Goal: Find specific page/section: Find specific page/section

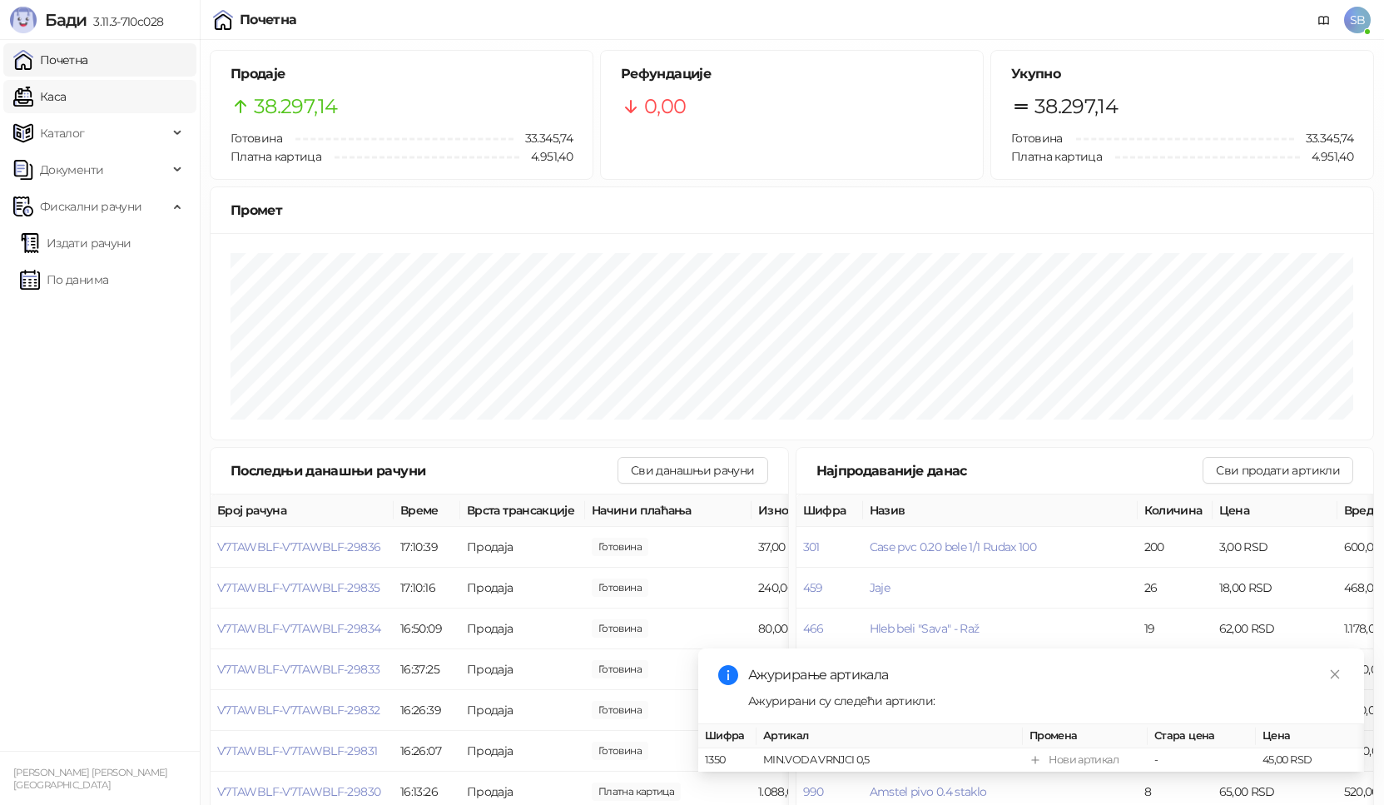
click at [65, 107] on link "Каса" at bounding box center [39, 96] width 52 height 33
click at [63, 103] on link "Каса" at bounding box center [39, 96] width 52 height 33
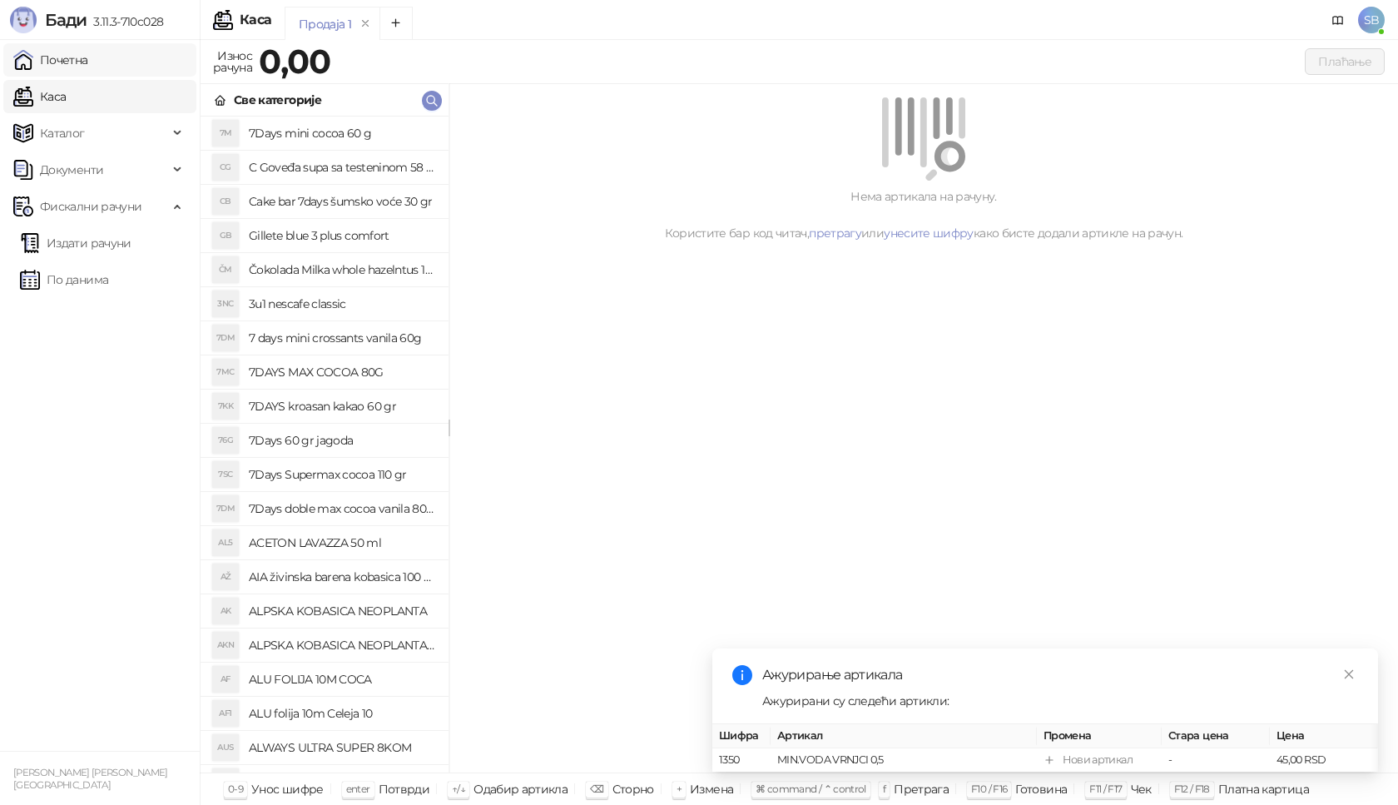
click at [70, 68] on link "Почетна" at bounding box center [50, 59] width 75 height 33
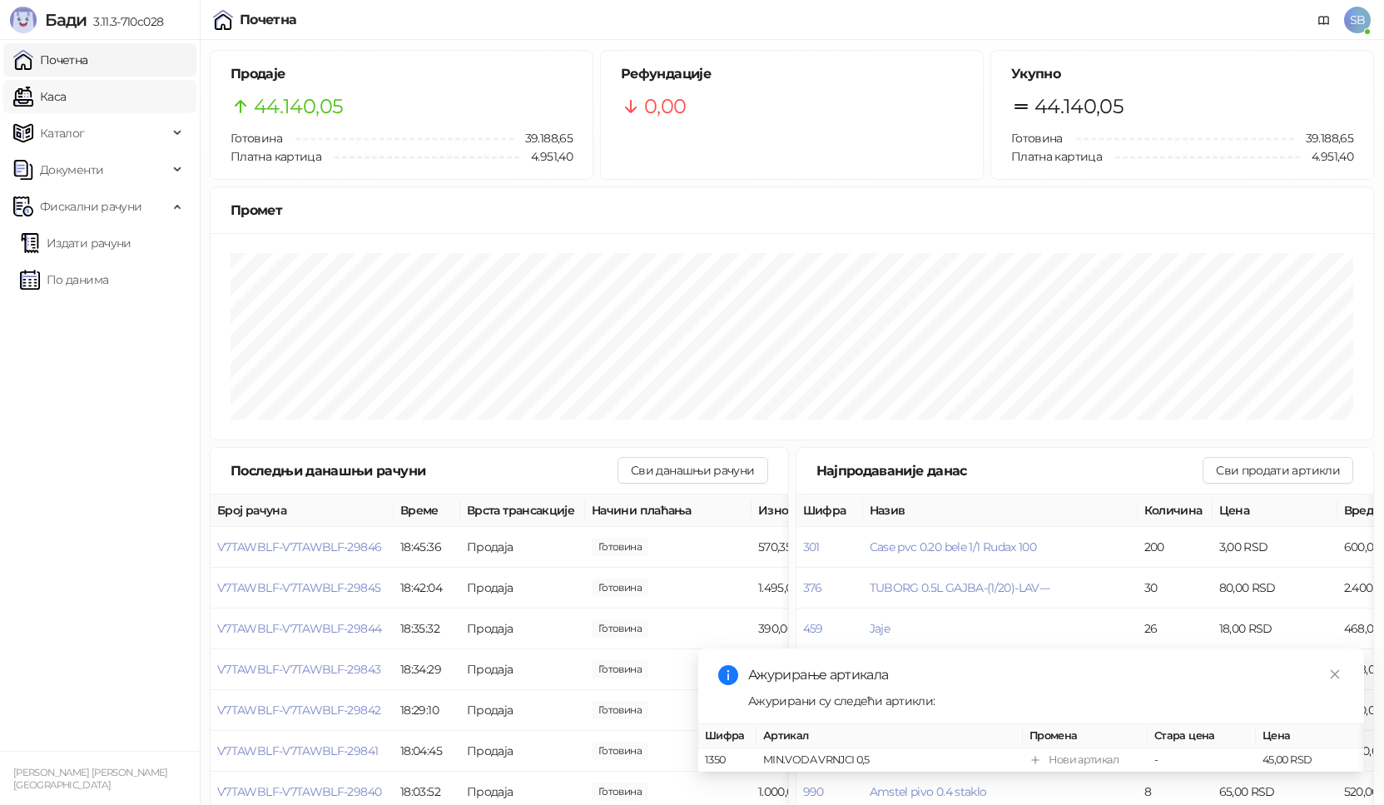
click at [53, 93] on link "Каса" at bounding box center [39, 96] width 52 height 33
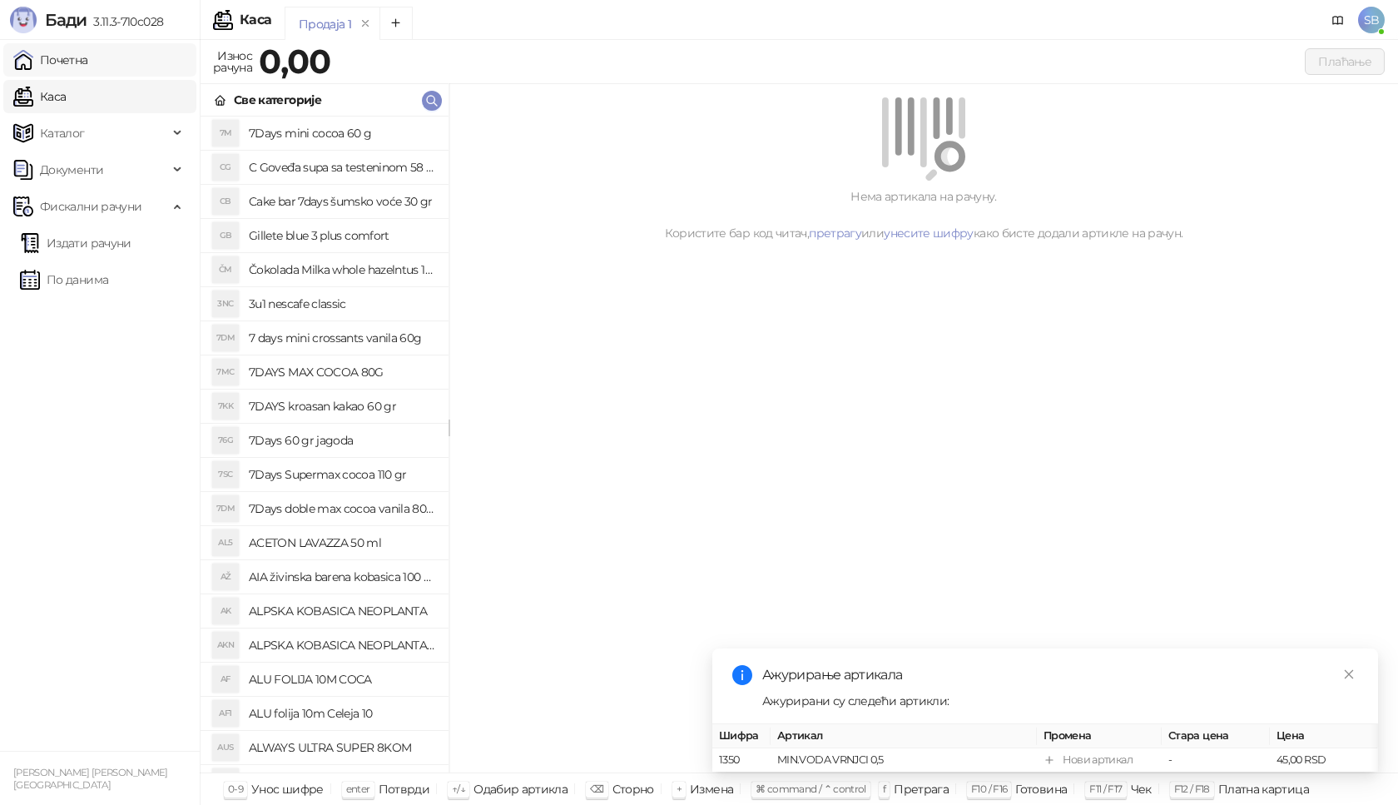
click at [59, 67] on link "Почетна" at bounding box center [50, 59] width 75 height 33
